Goal: Task Accomplishment & Management: Manage account settings

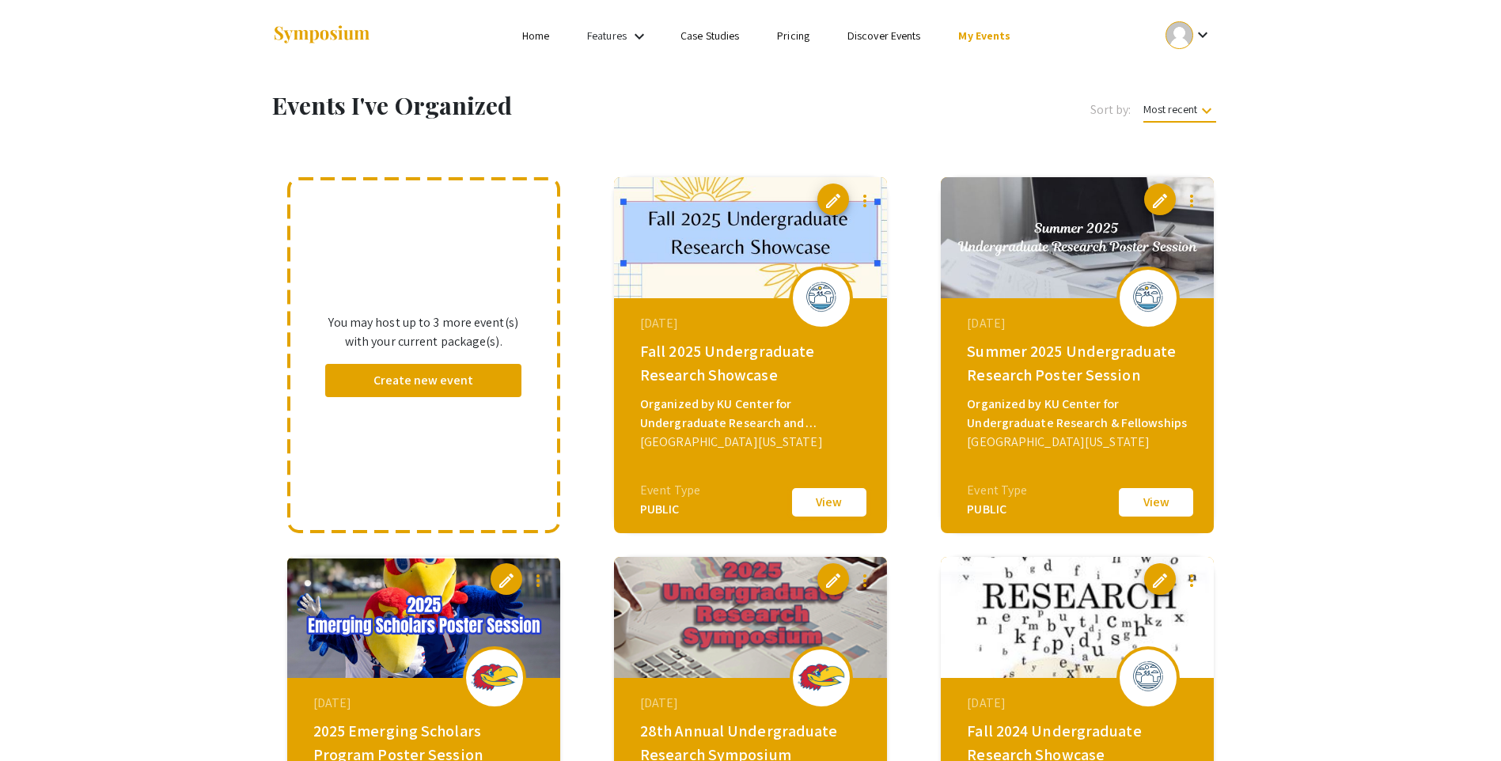
click at [830, 493] on button "View" at bounding box center [829, 502] width 79 height 33
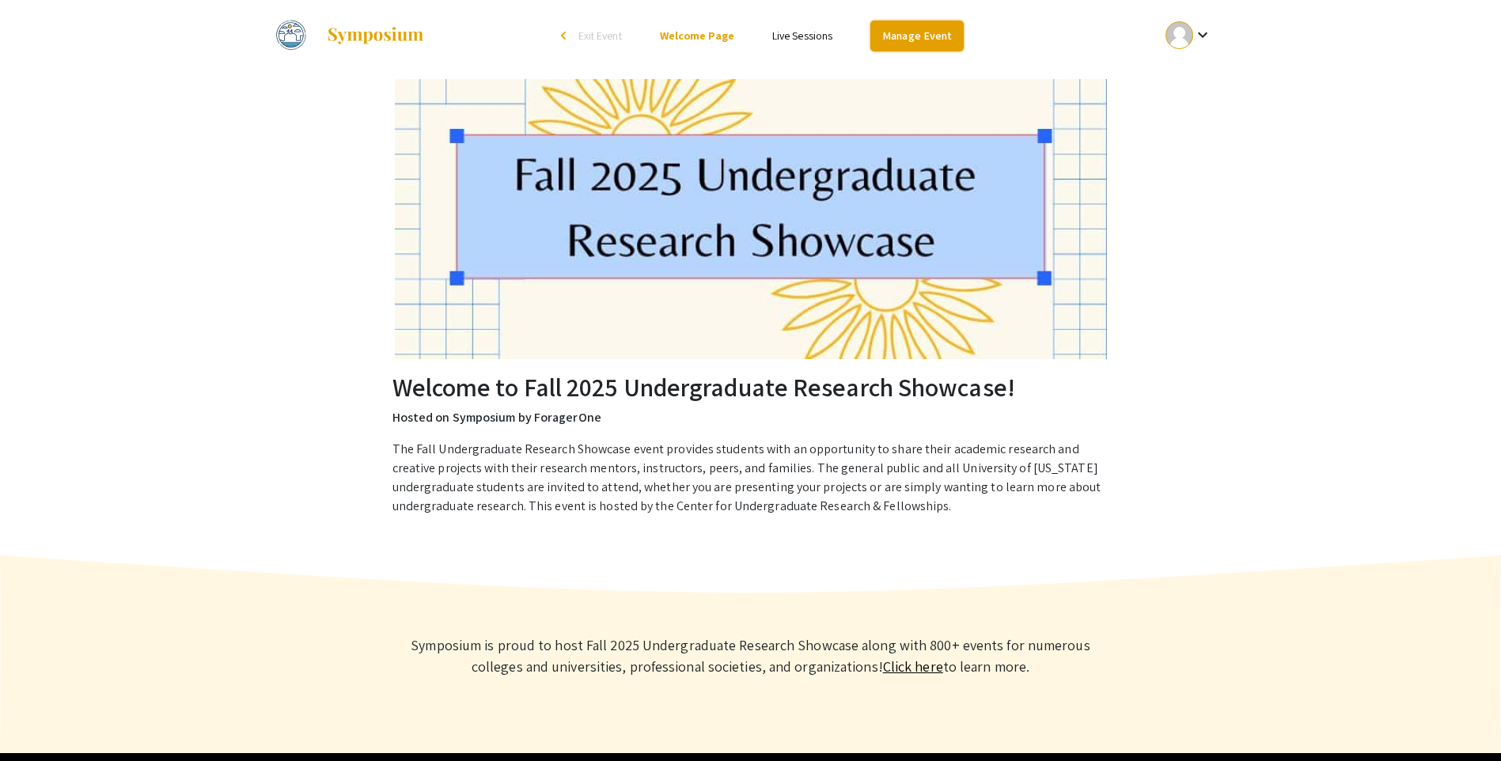
click at [904, 49] on link "Manage Event" at bounding box center [916, 36] width 93 height 31
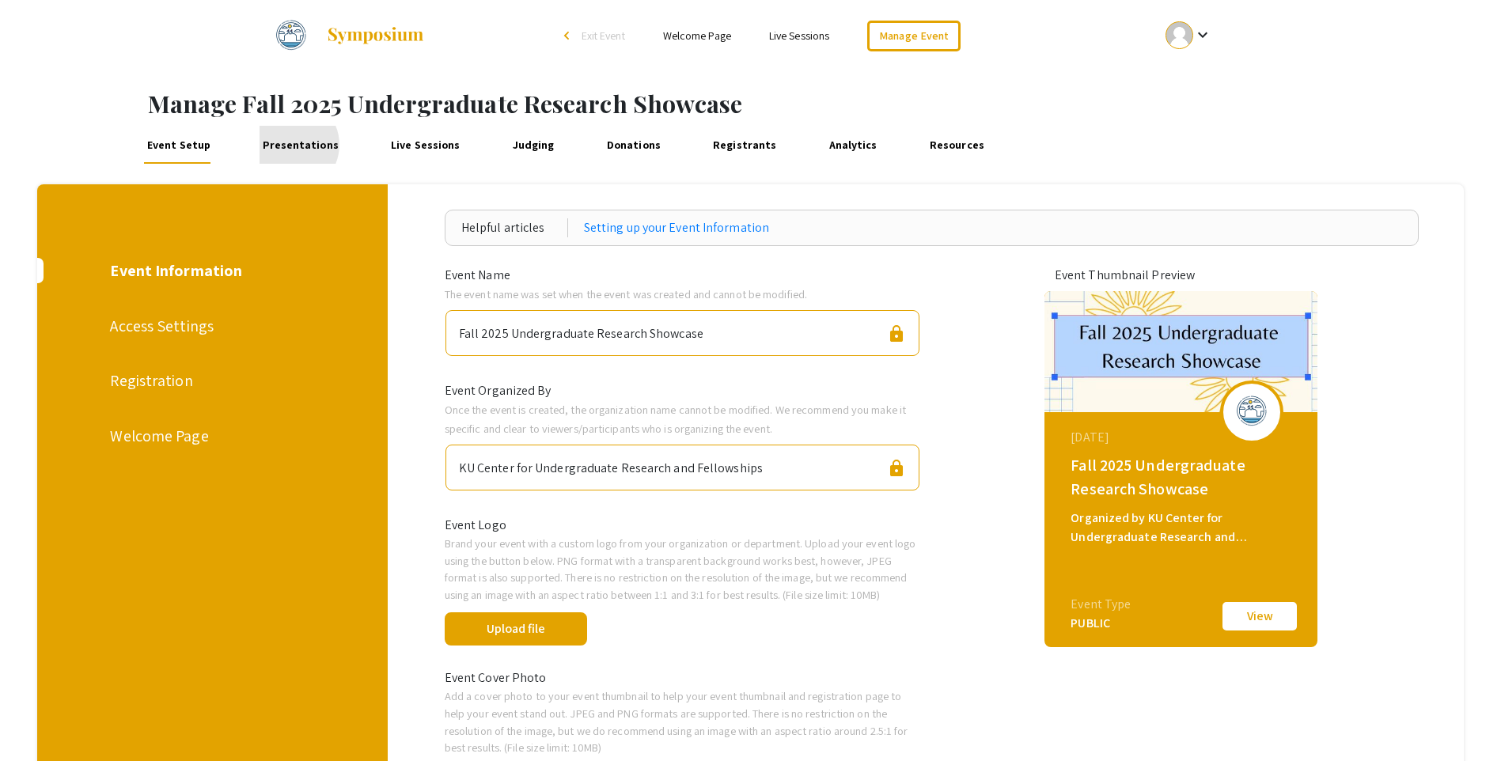
click at [286, 145] on link "Presentations" at bounding box center [301, 145] width 83 height 38
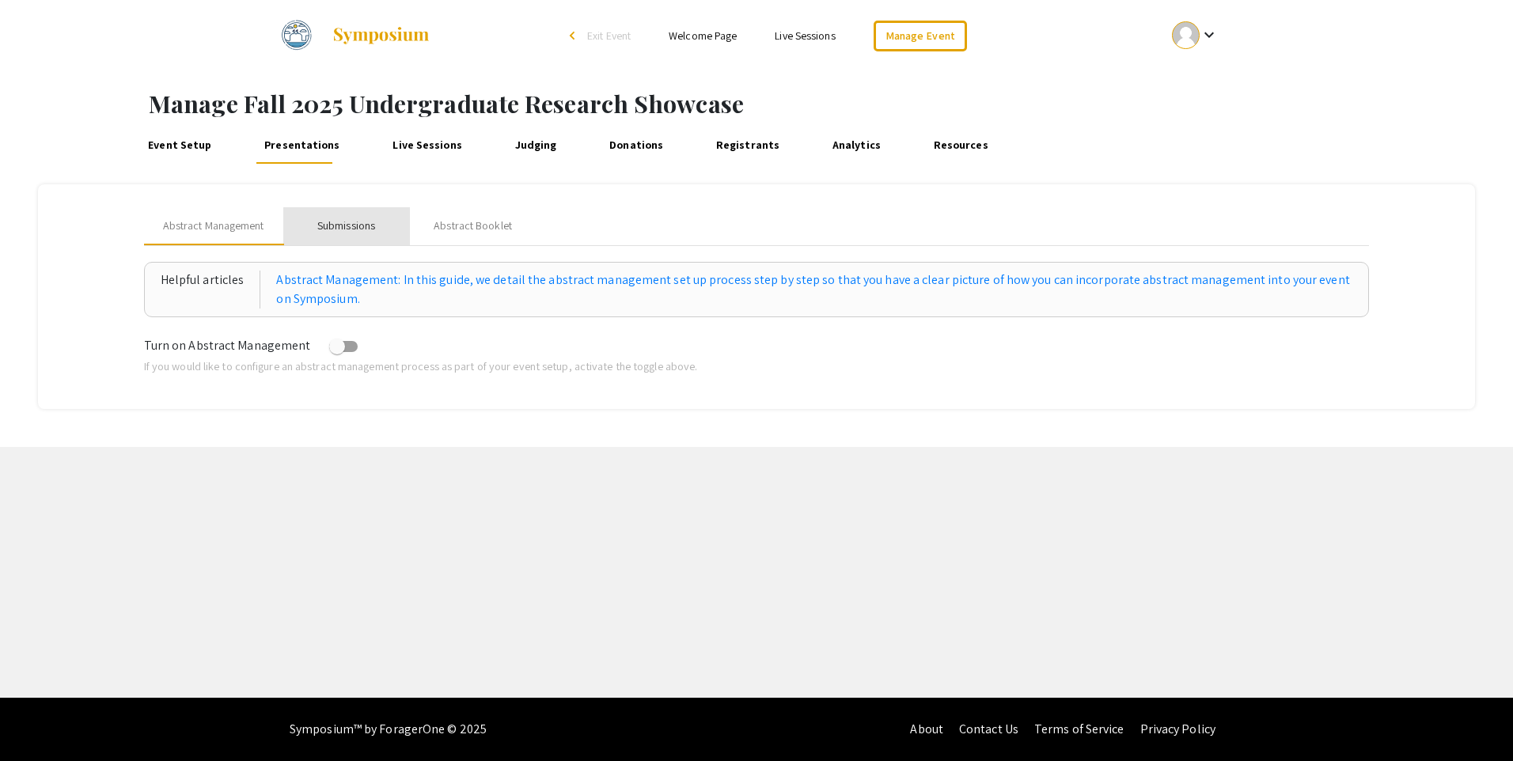
click at [356, 231] on div "Submissions" at bounding box center [346, 226] width 58 height 17
